Goal: Task Accomplishment & Management: Manage account settings

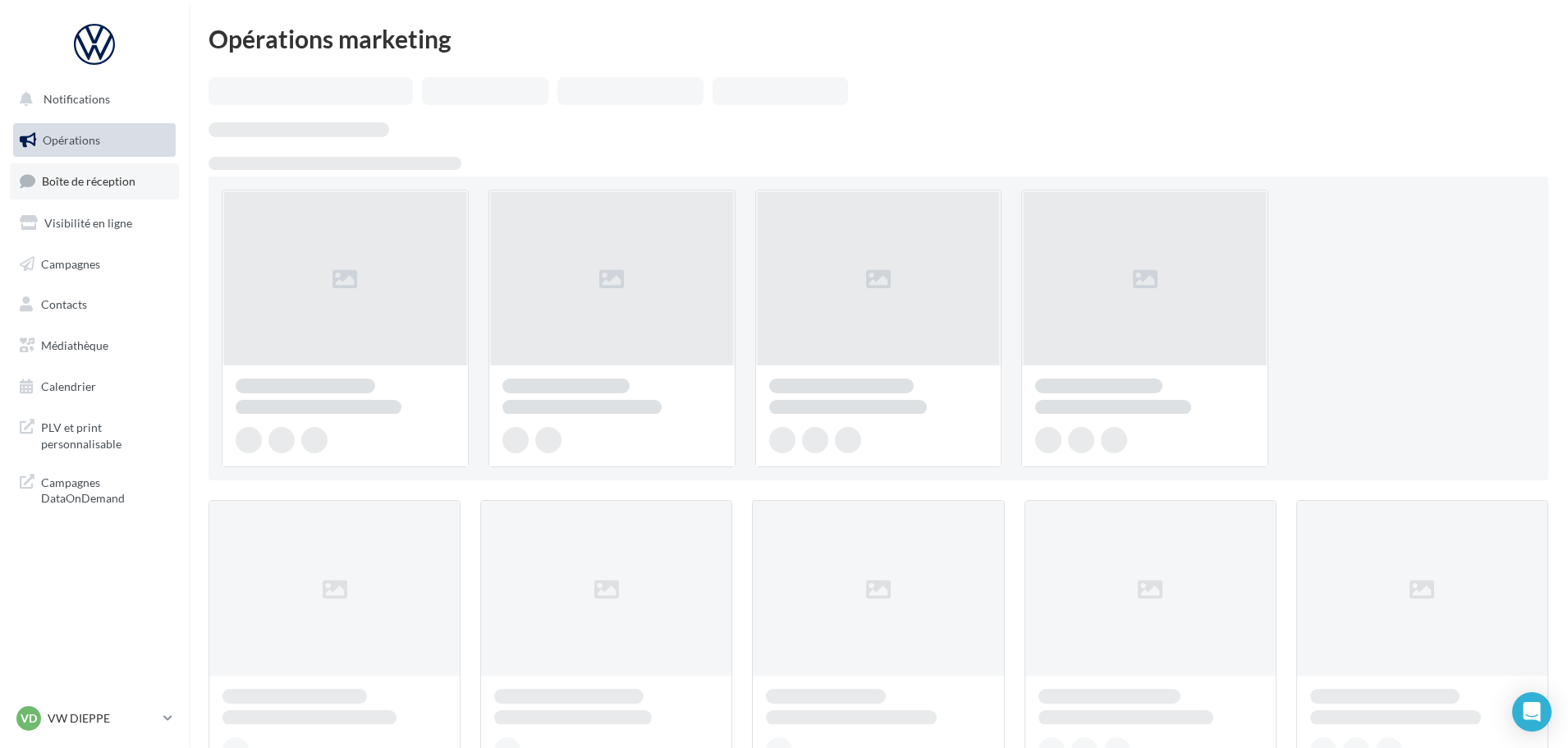
click at [99, 172] on link "Boîte de réception" at bounding box center [94, 181] width 169 height 36
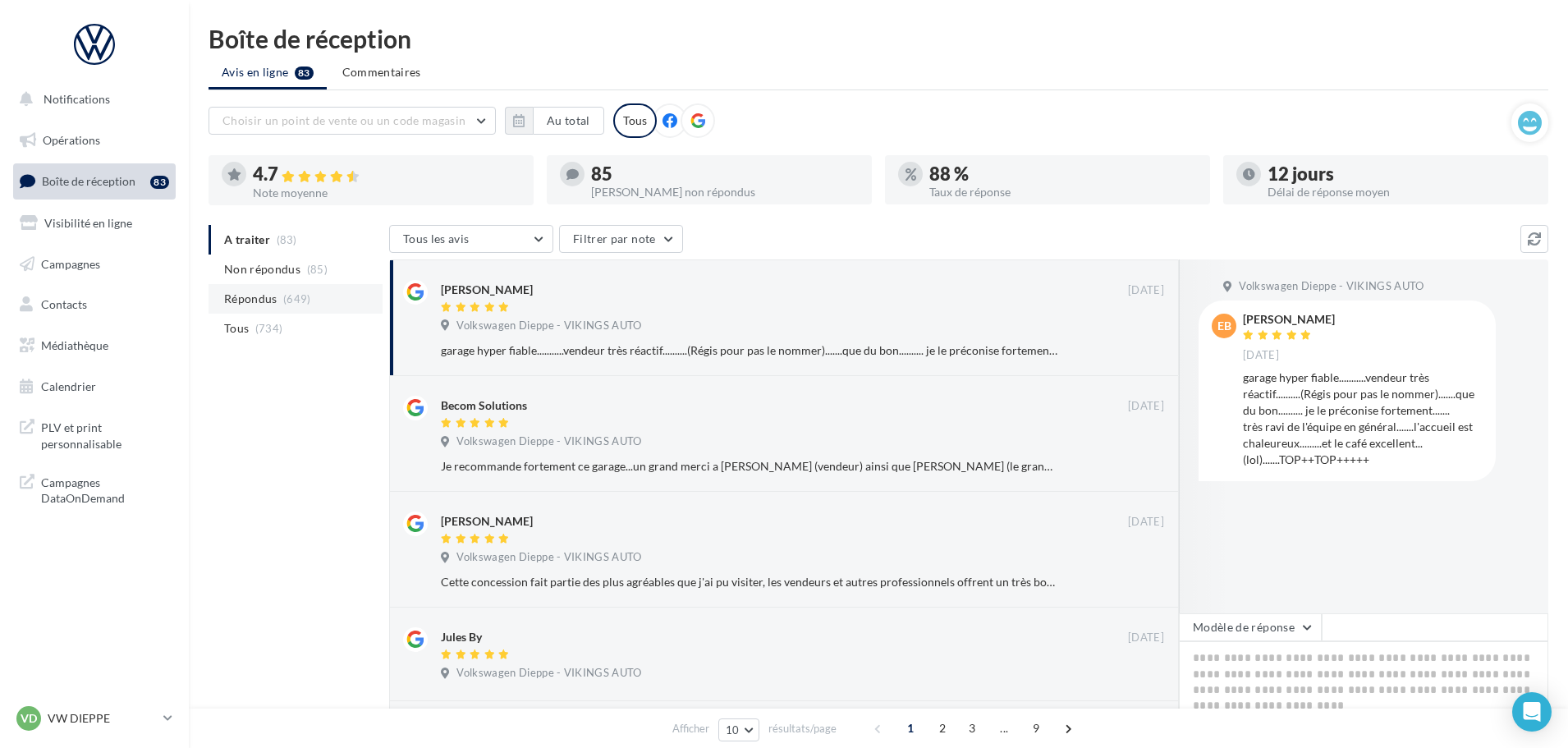
click at [240, 288] on li "Répondus (649)" at bounding box center [296, 298] width 174 height 29
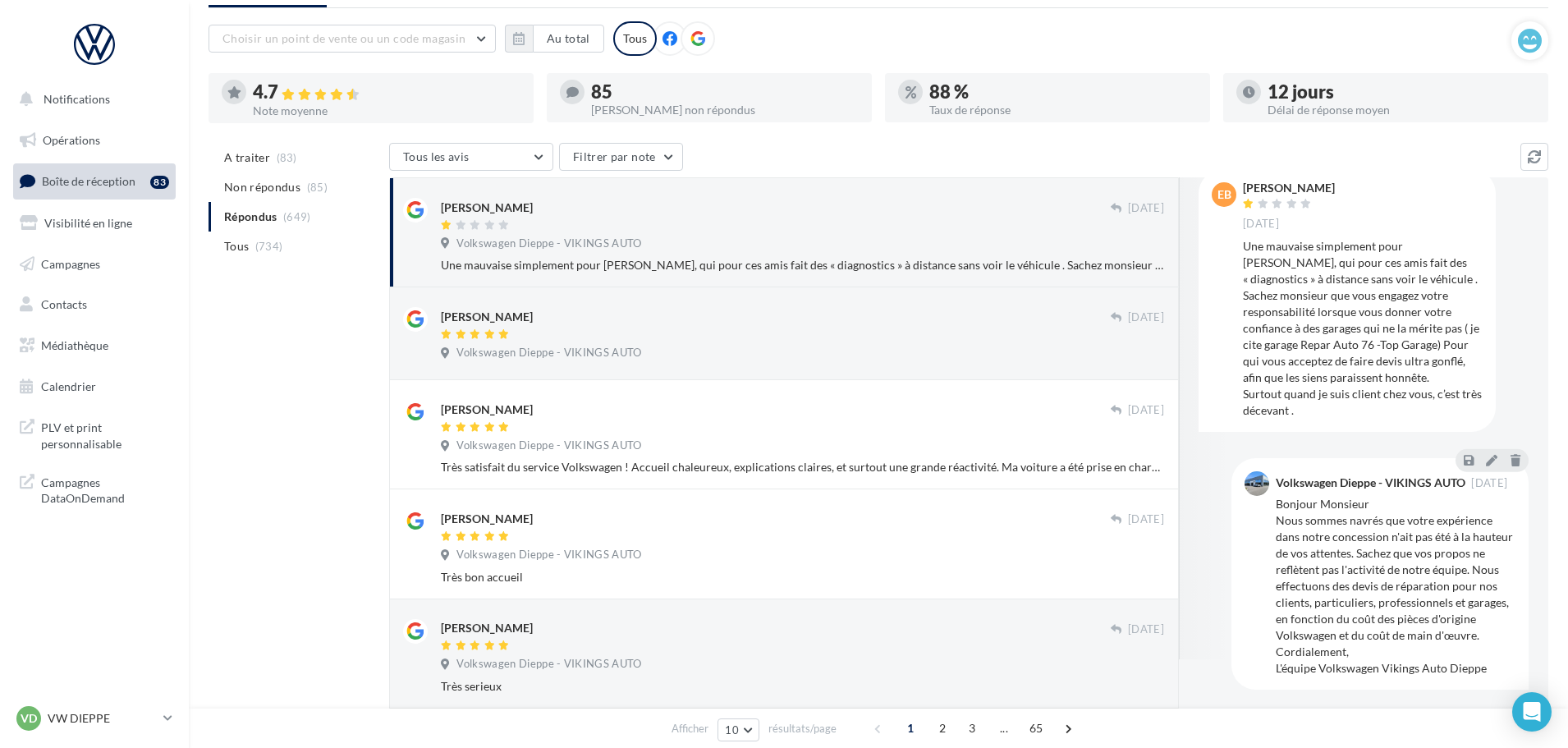
scroll to position [67, 0]
click at [102, 725] on p "VW DIEPPE" at bounding box center [102, 718] width 109 height 16
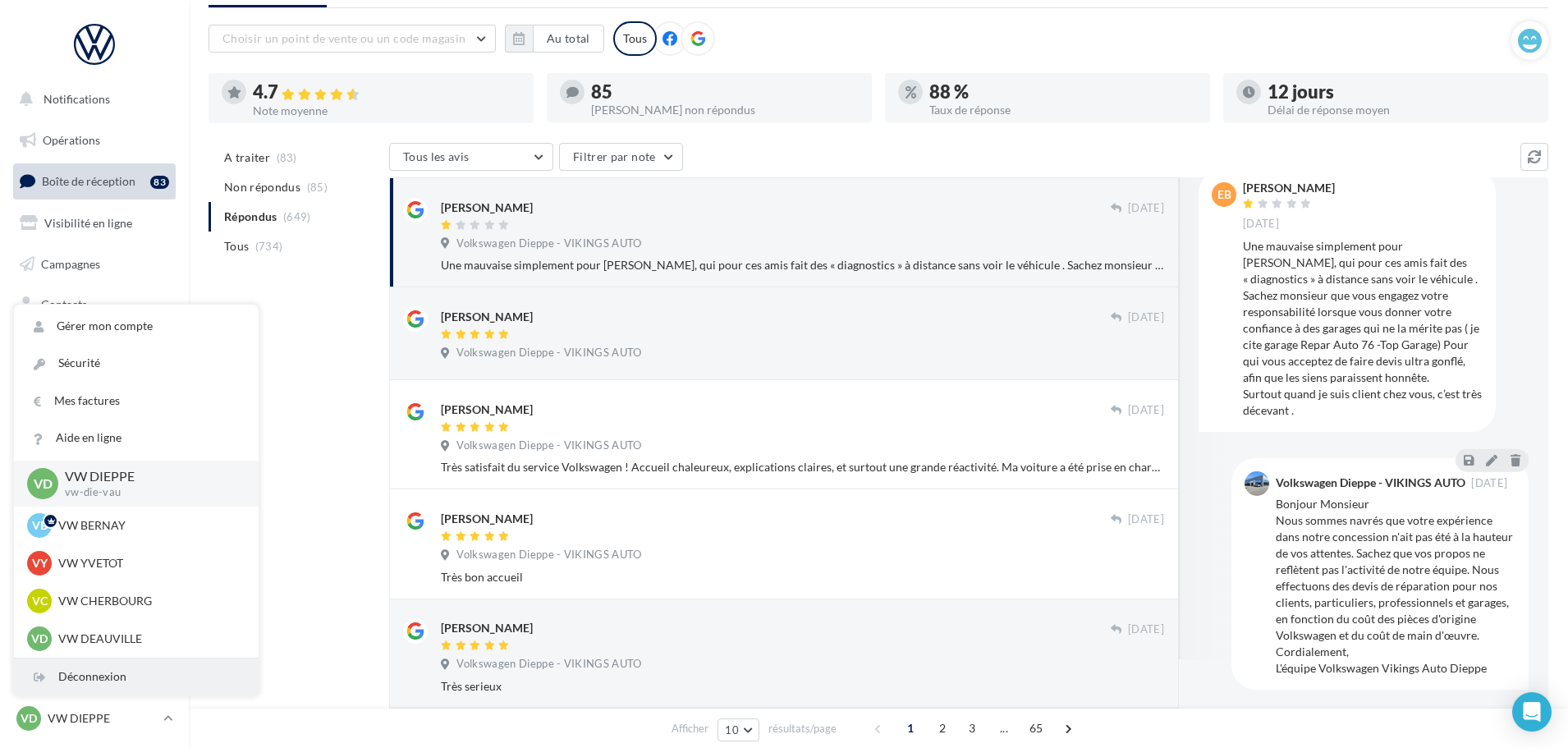
click at [94, 683] on div "Déconnexion" at bounding box center [136, 677] width 244 height 37
